Goal: Task Accomplishment & Management: Manage account settings

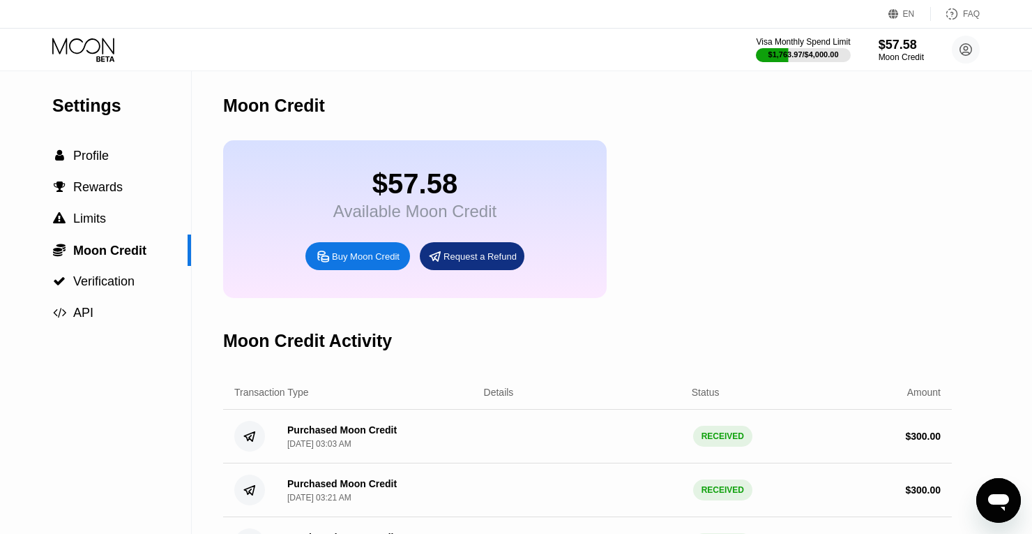
click at [94, 54] on icon at bounding box center [84, 50] width 65 height 24
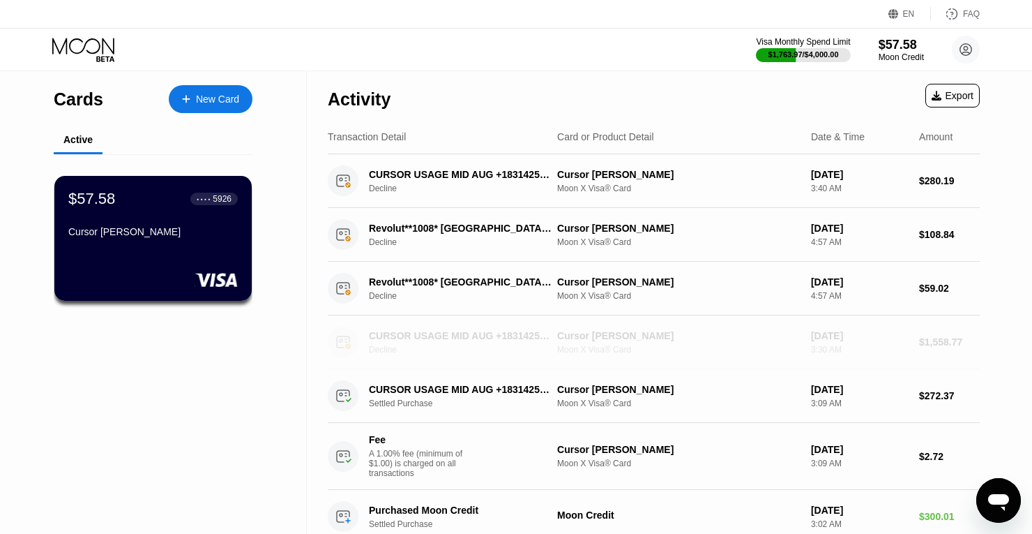
click at [787, 336] on div "Cursor [PERSON_NAME]" at bounding box center [678, 335] width 243 height 11
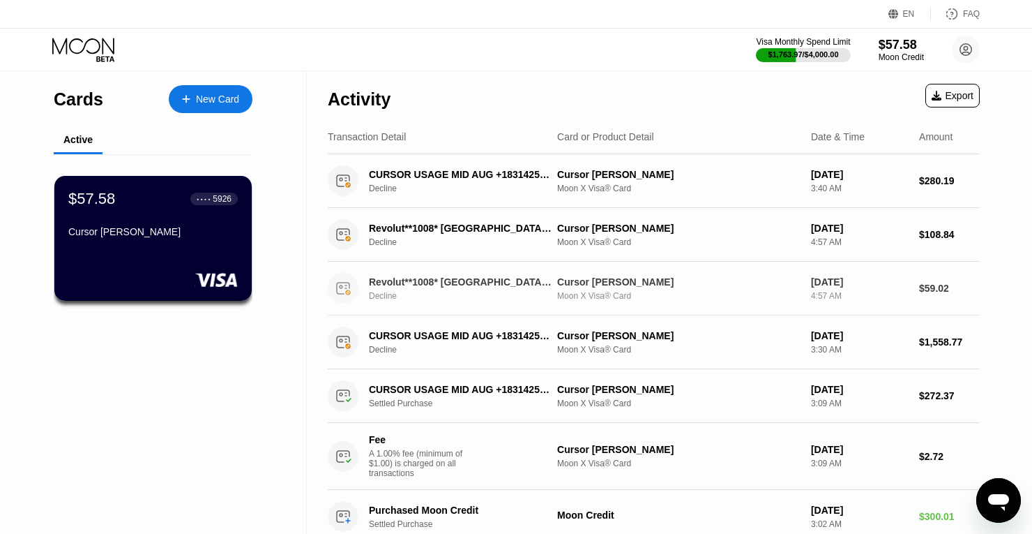
click at [746, 285] on div "Cursor [PERSON_NAME]" at bounding box center [678, 281] width 243 height 11
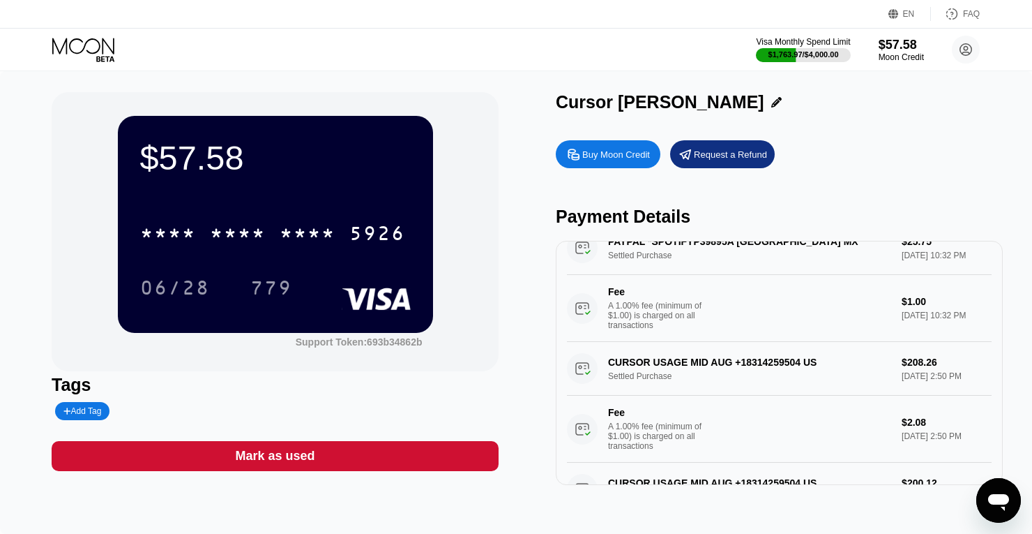
scroll to position [735, 0]
